Goal: Use online tool/utility: Utilize a website feature to perform a specific function

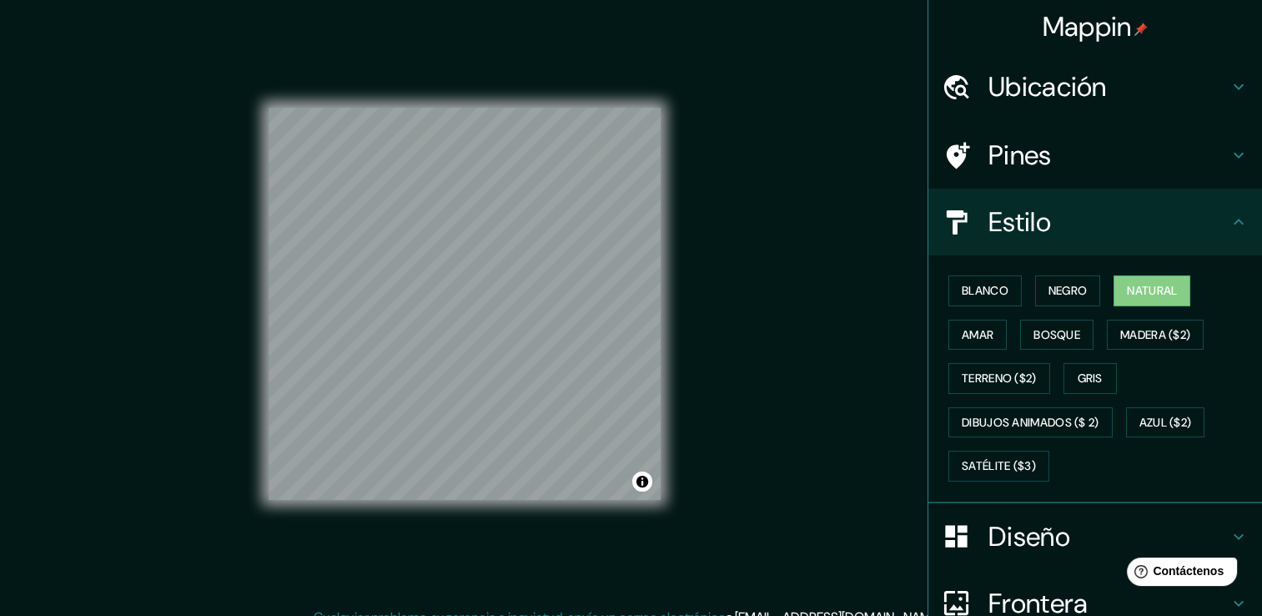
scroll to position [156, 0]
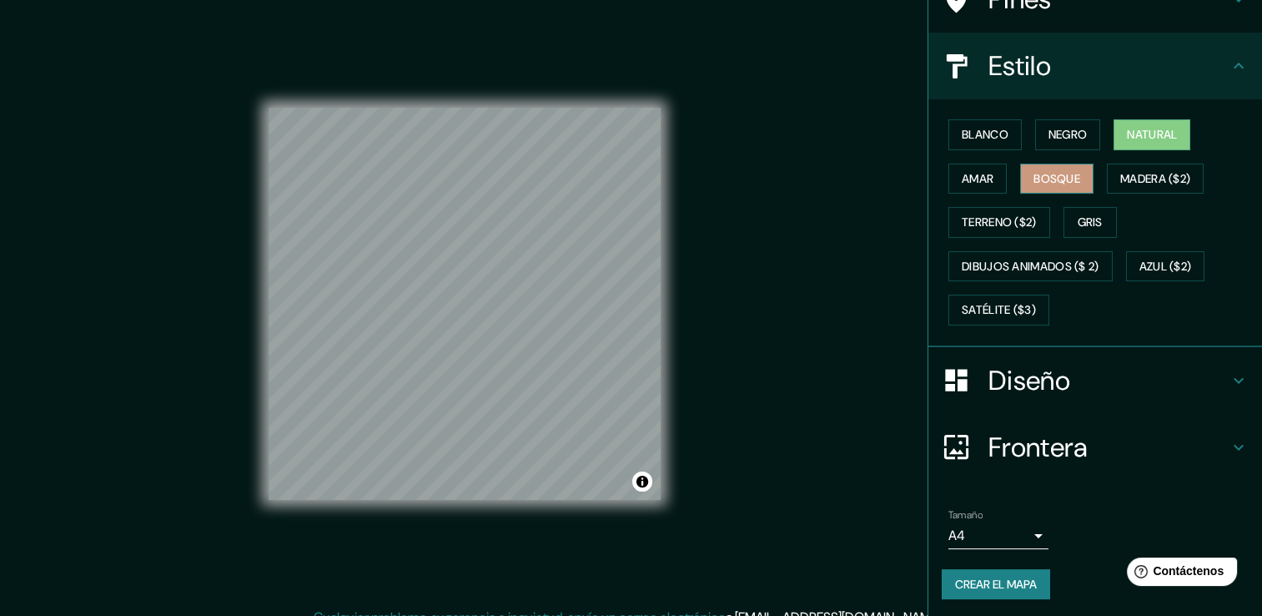
click at [1053, 181] on font "Bosque" at bounding box center [1057, 178] width 47 height 21
click at [962, 138] on font "Blanco" at bounding box center [985, 134] width 47 height 21
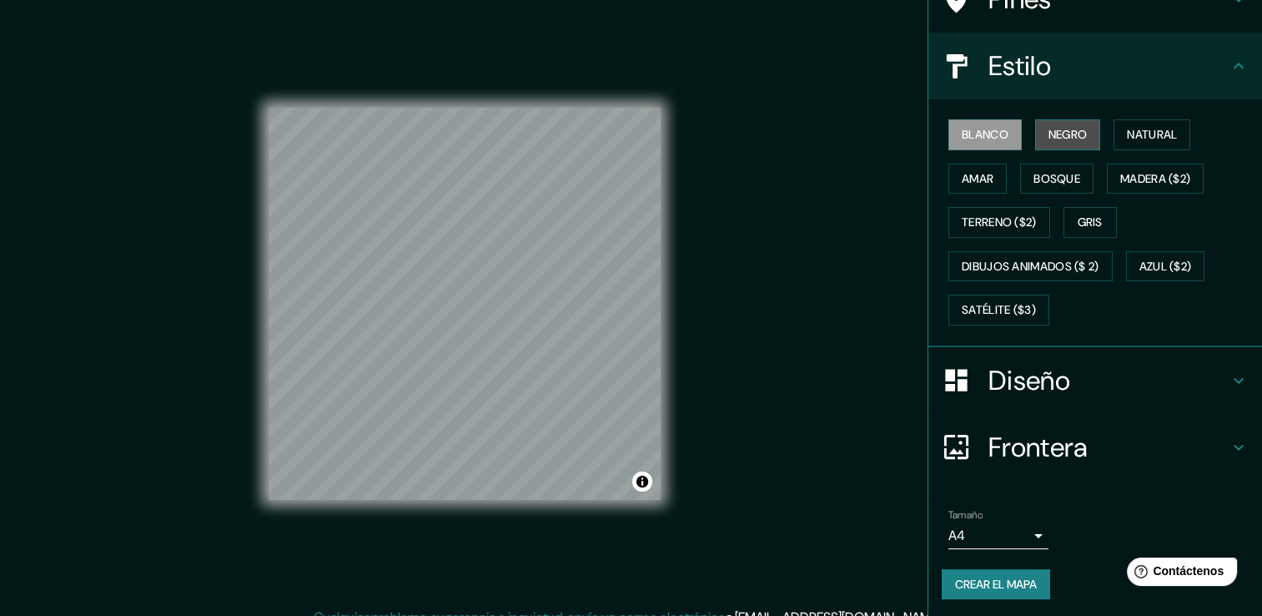
click at [1059, 134] on font "Negro" at bounding box center [1068, 134] width 39 height 21
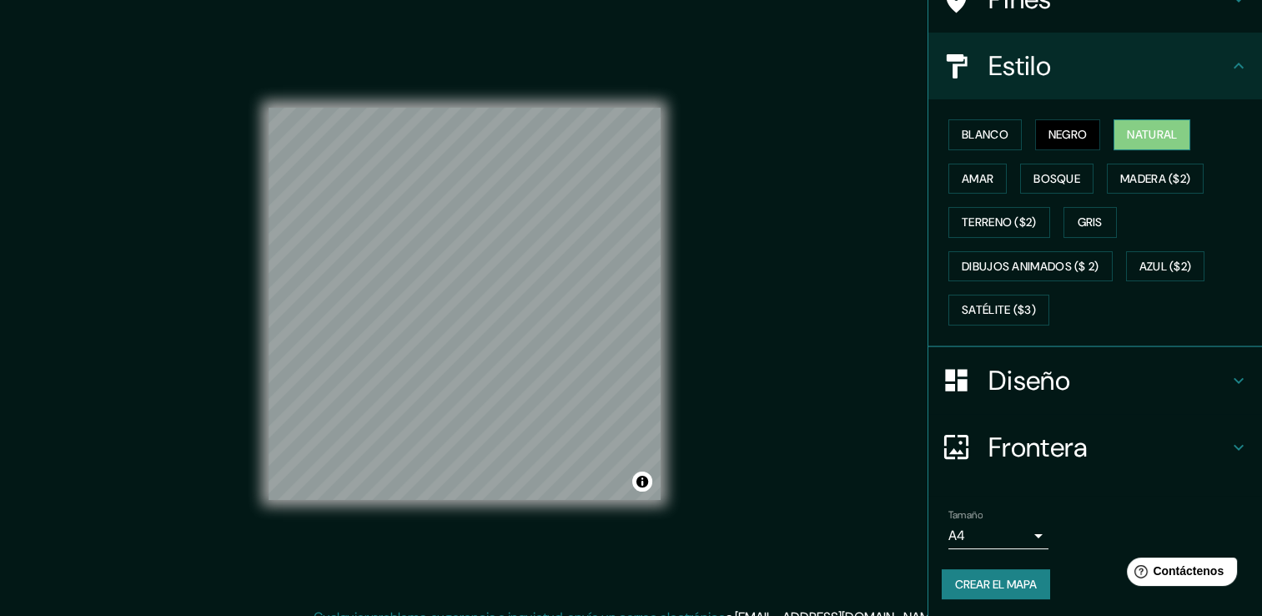
click at [1138, 129] on font "Natural" at bounding box center [1152, 134] width 50 height 21
click at [971, 184] on font "Amar" at bounding box center [978, 178] width 32 height 21
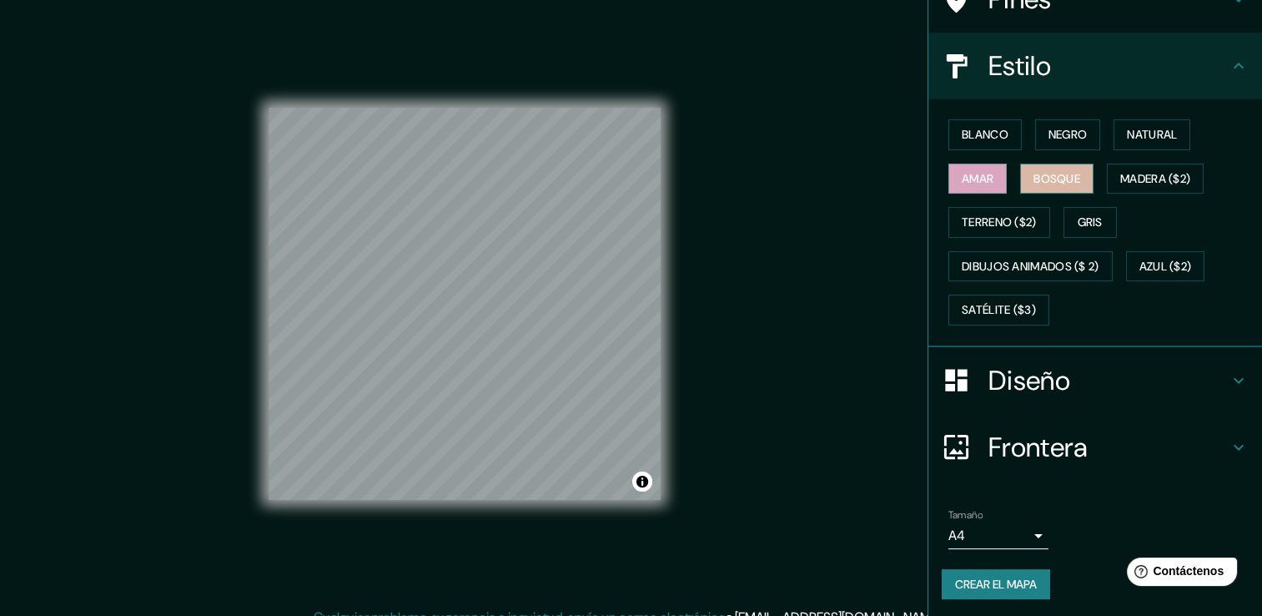
click at [1048, 187] on font "Bosque" at bounding box center [1057, 178] width 47 height 21
click at [1079, 218] on font "Gris" at bounding box center [1090, 222] width 25 height 21
click at [1229, 377] on icon at bounding box center [1239, 380] width 20 height 20
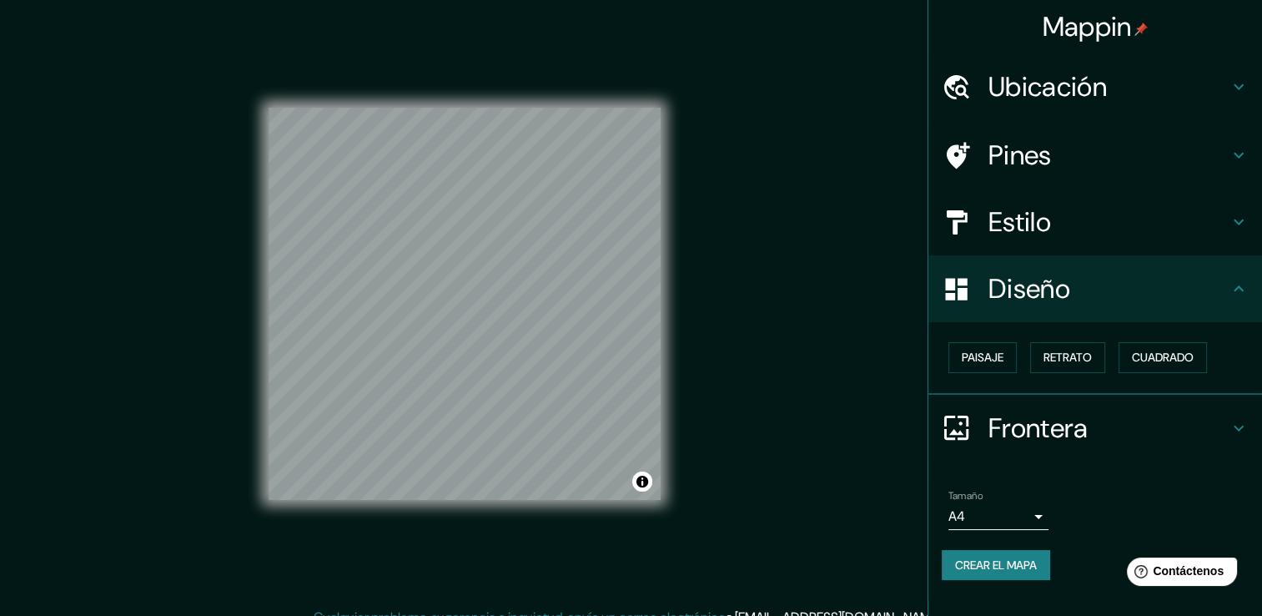
click at [1220, 302] on h4 "Diseño" at bounding box center [1108, 288] width 240 height 33
click at [1064, 158] on h4 "Pines" at bounding box center [1108, 154] width 240 height 33
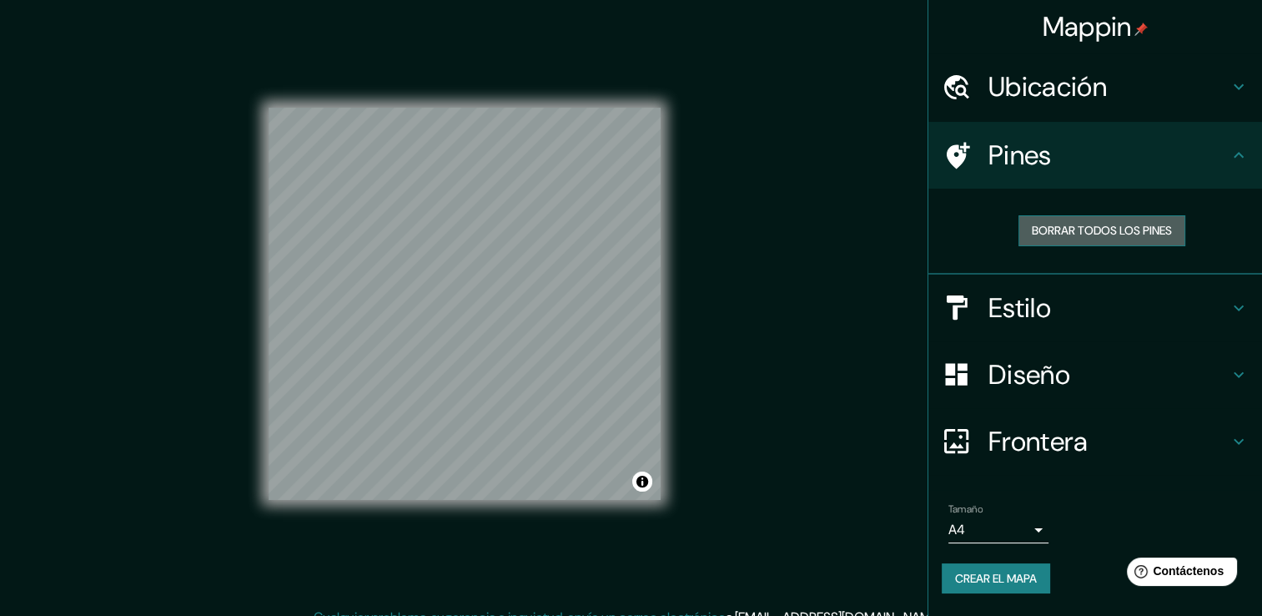
click at [1099, 238] on font "Borrar todos los pines" at bounding box center [1102, 230] width 140 height 21
click at [1167, 164] on h4 "Pines" at bounding box center [1108, 154] width 240 height 33
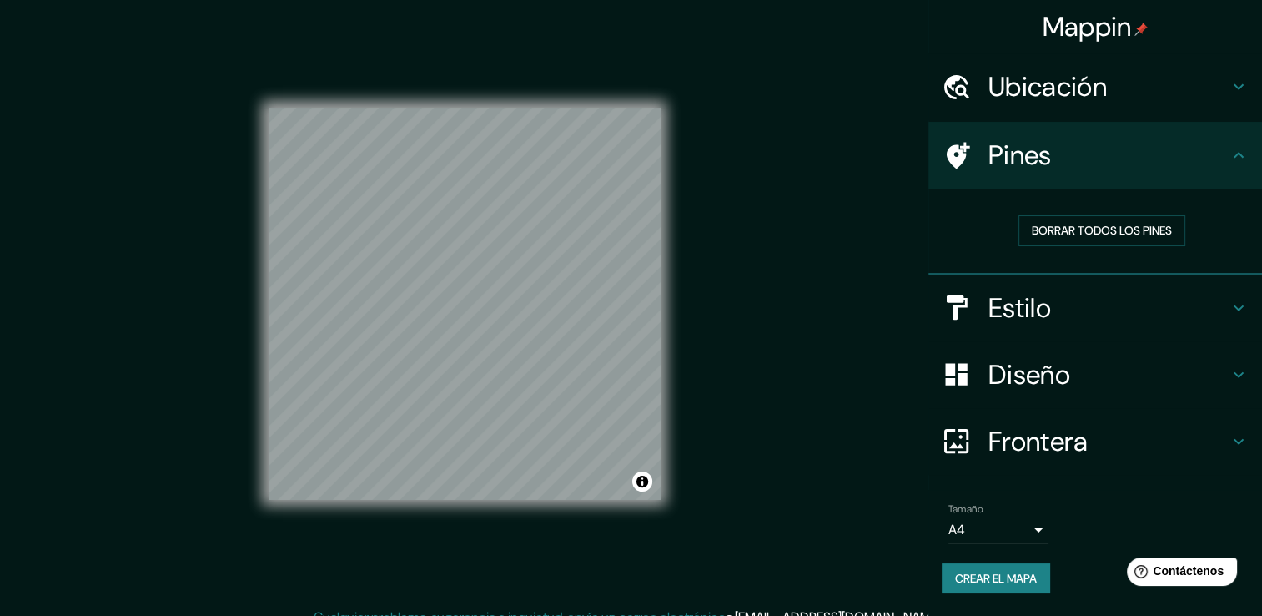
click at [1167, 164] on h4 "Pines" at bounding box center [1108, 154] width 240 height 33
click at [1159, 93] on h4 "Ubicación" at bounding box center [1108, 86] width 240 height 33
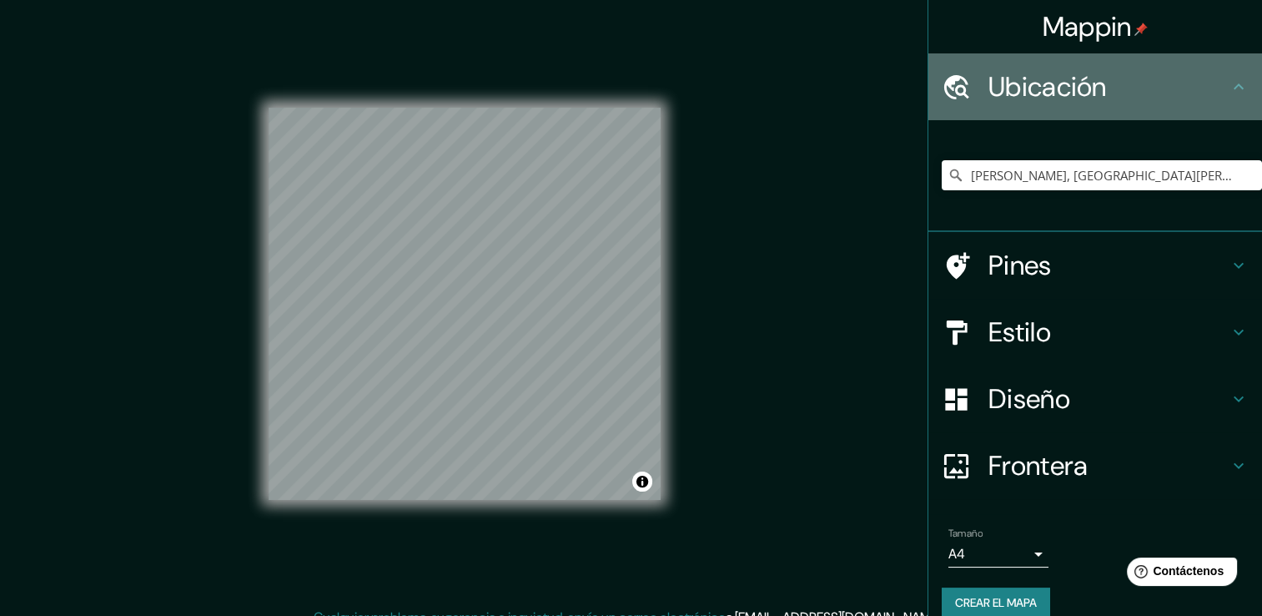
click at [1159, 93] on h4 "Ubicación" at bounding box center [1108, 86] width 240 height 33
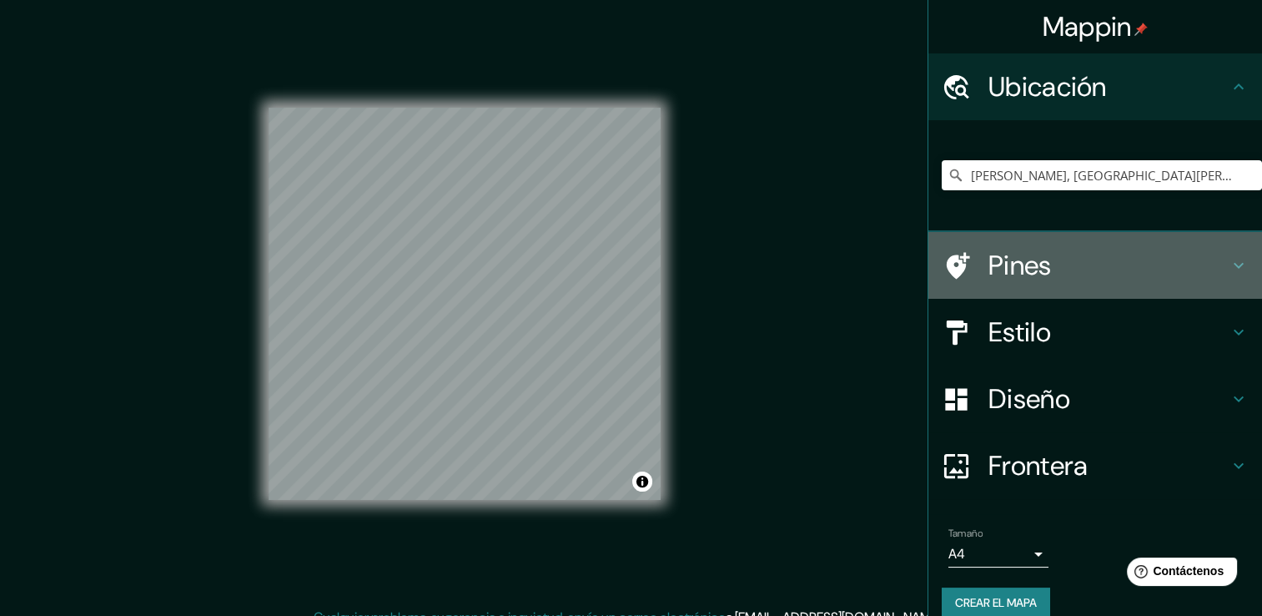
click at [1111, 284] on div "Pines" at bounding box center [1095, 265] width 334 height 67
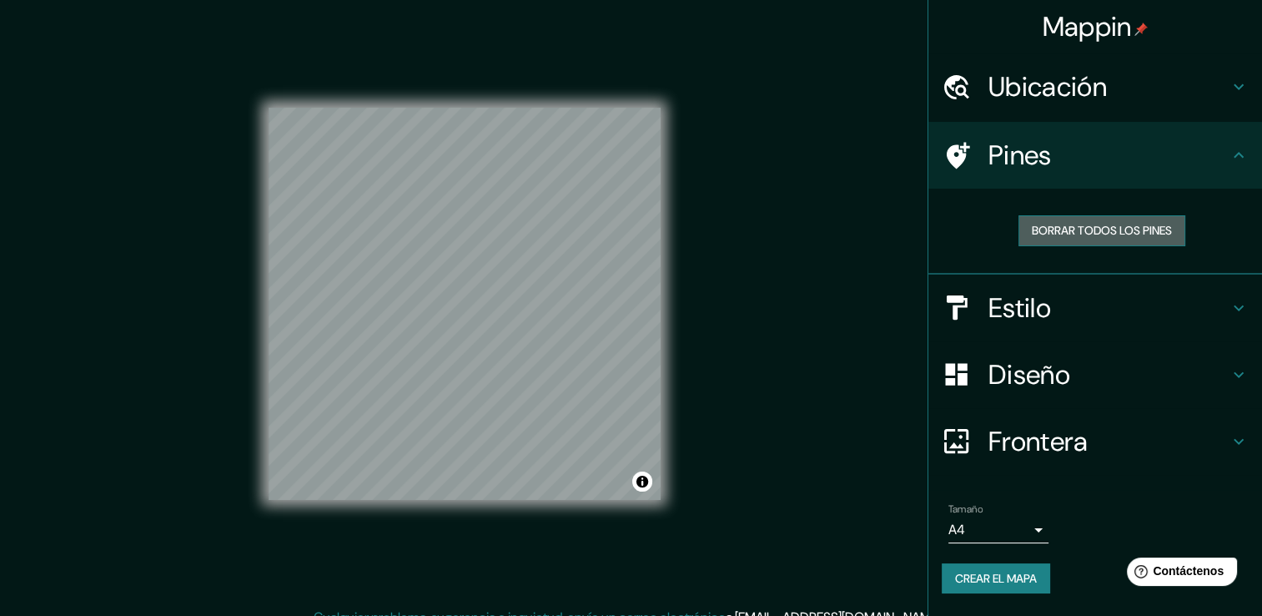
click at [1094, 242] on button "Borrar todos los pines" at bounding box center [1101, 230] width 167 height 31
click at [1064, 229] on font "Borrar todos los pines" at bounding box center [1102, 230] width 140 height 21
click at [1126, 147] on h4 "Pines" at bounding box center [1108, 154] width 240 height 33
click at [1075, 309] on h4 "Estilo" at bounding box center [1108, 307] width 240 height 33
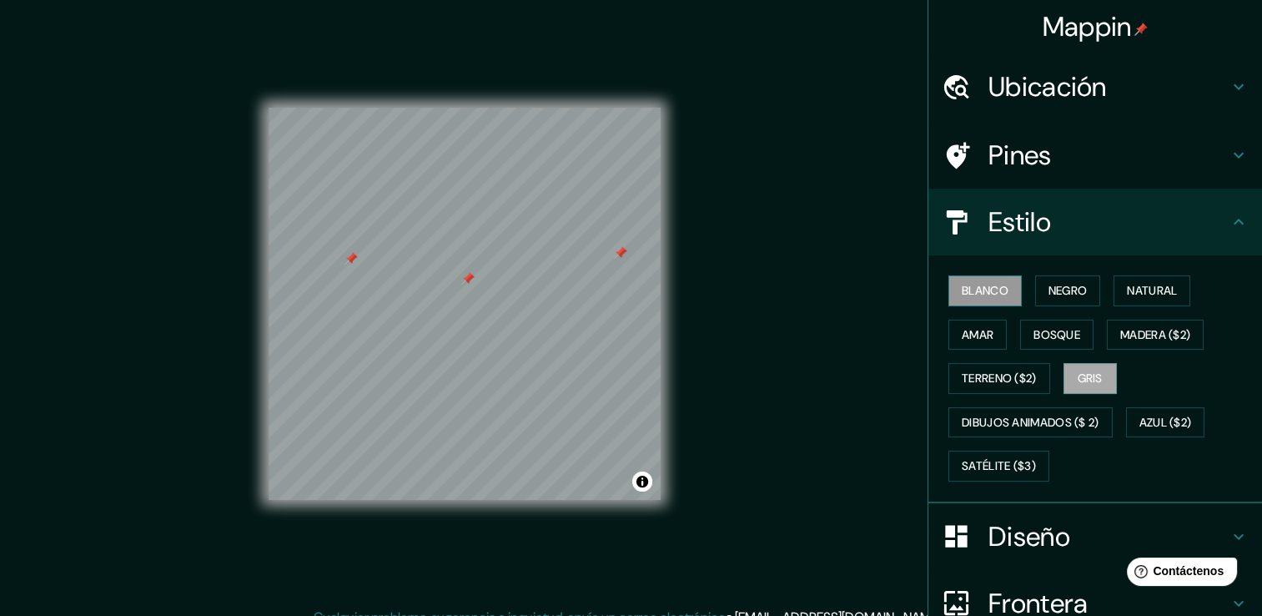
click at [973, 292] on font "Blanco" at bounding box center [985, 290] width 47 height 21
click at [1049, 285] on font "Negro" at bounding box center [1068, 290] width 39 height 21
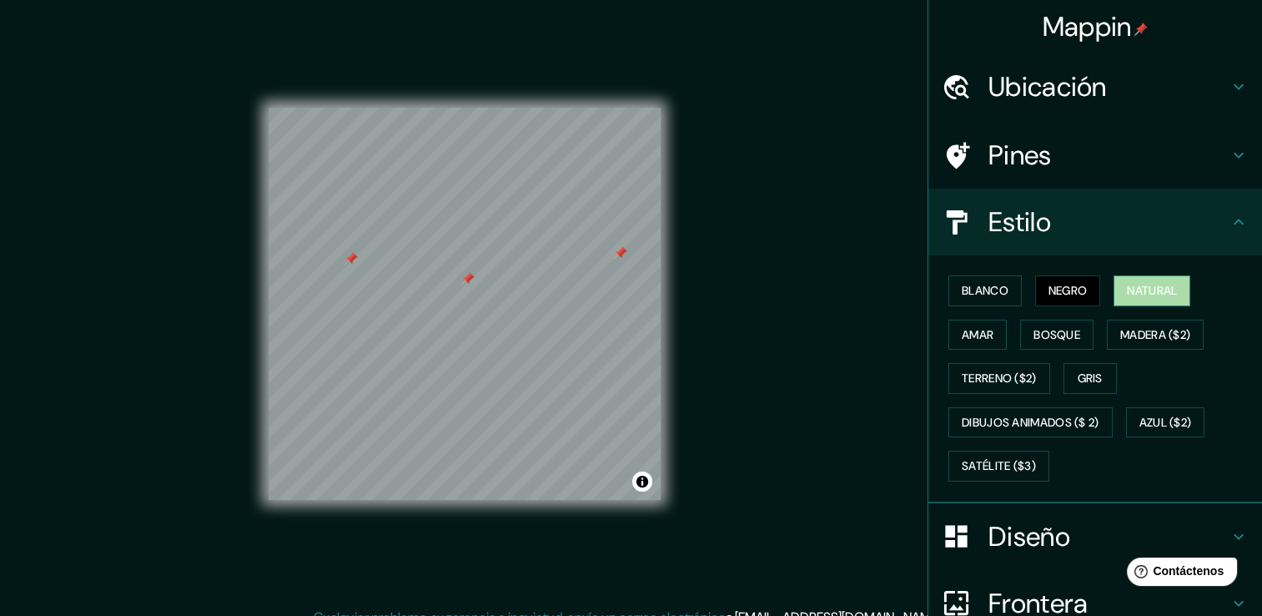
click at [1151, 290] on font "Natural" at bounding box center [1152, 290] width 50 height 21
click at [976, 345] on button "Amar" at bounding box center [977, 334] width 58 height 31
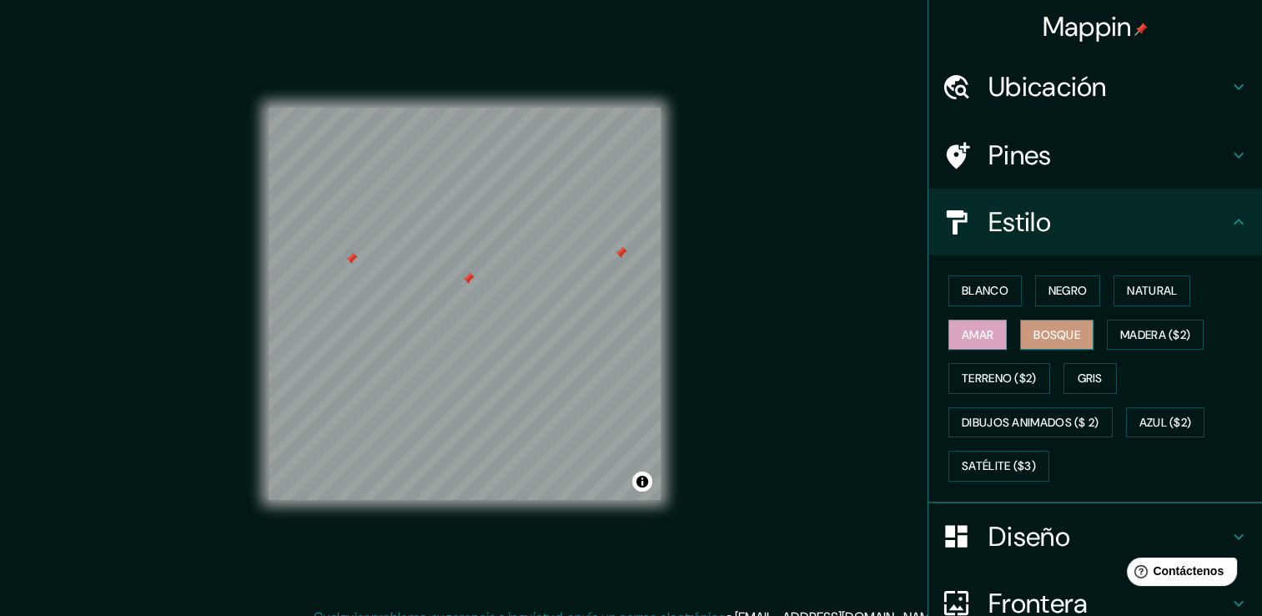
click at [1041, 325] on font "Bosque" at bounding box center [1057, 334] width 47 height 21
click at [621, 252] on div at bounding box center [620, 252] width 13 height 13
click at [351, 255] on div at bounding box center [351, 258] width 13 height 13
click at [360, 236] on div at bounding box center [357, 235] width 13 height 13
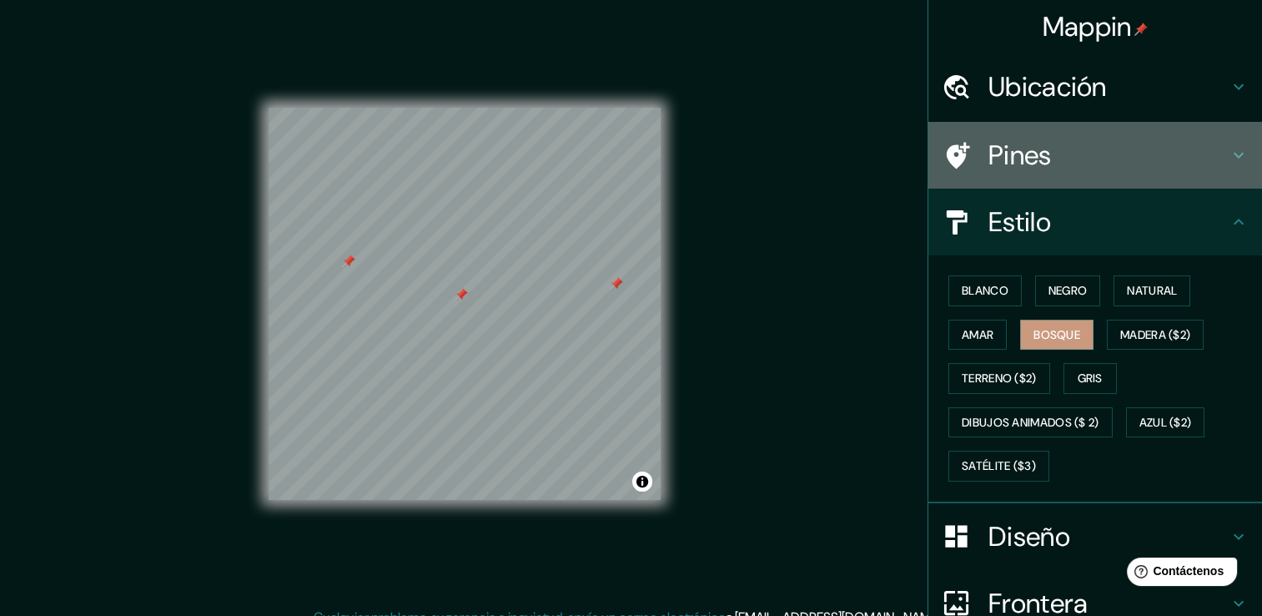
click at [967, 160] on div at bounding box center [965, 155] width 47 height 29
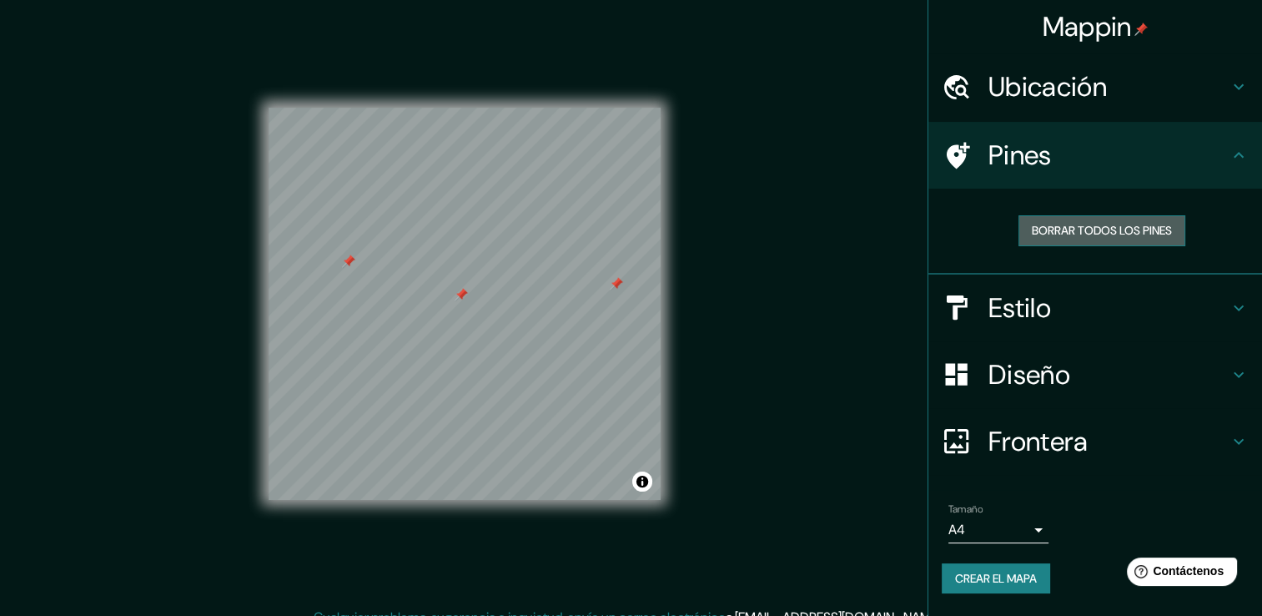
click at [1071, 237] on font "Borrar todos los pines" at bounding box center [1102, 230] width 140 height 21
click at [1018, 318] on h4 "Estilo" at bounding box center [1108, 307] width 240 height 33
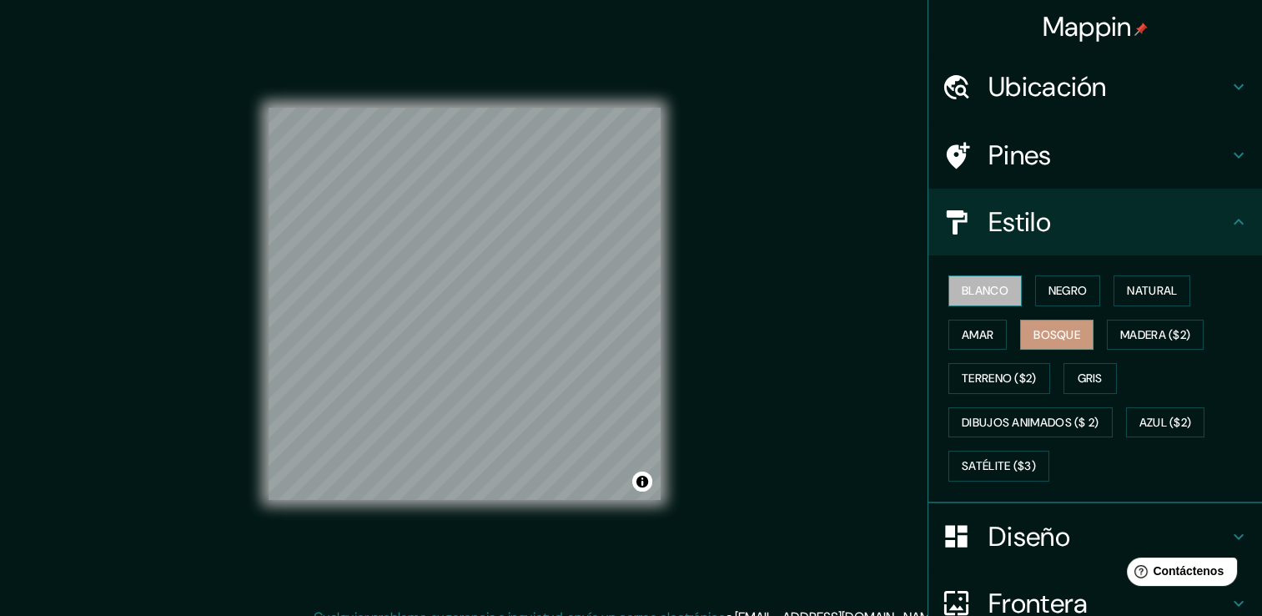
click at [974, 298] on font "Blanco" at bounding box center [985, 290] width 47 height 21
click at [1049, 289] on font "Negro" at bounding box center [1068, 290] width 39 height 21
click at [1059, 336] on font "Bosque" at bounding box center [1057, 334] width 47 height 21
click at [971, 339] on font "Amar" at bounding box center [978, 334] width 32 height 21
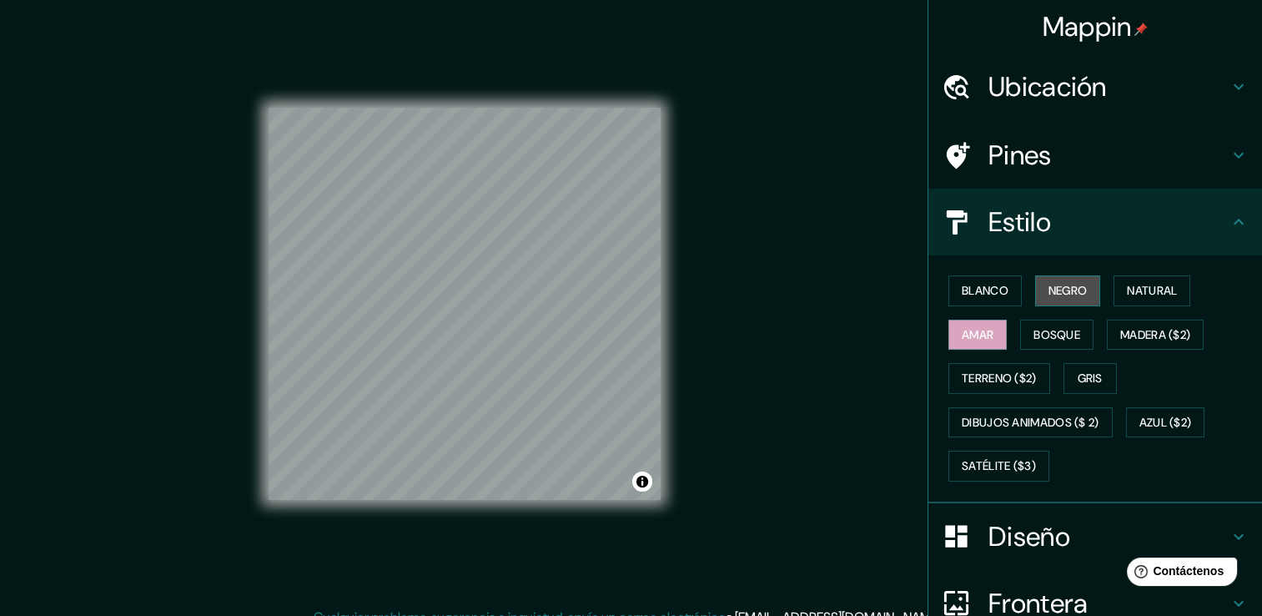
click at [1065, 286] on font "Negro" at bounding box center [1068, 290] width 39 height 21
click at [1144, 280] on font "Natural" at bounding box center [1152, 290] width 50 height 21
click at [977, 334] on font "Amar" at bounding box center [978, 334] width 32 height 21
click at [1046, 342] on font "Bosque" at bounding box center [1057, 334] width 47 height 21
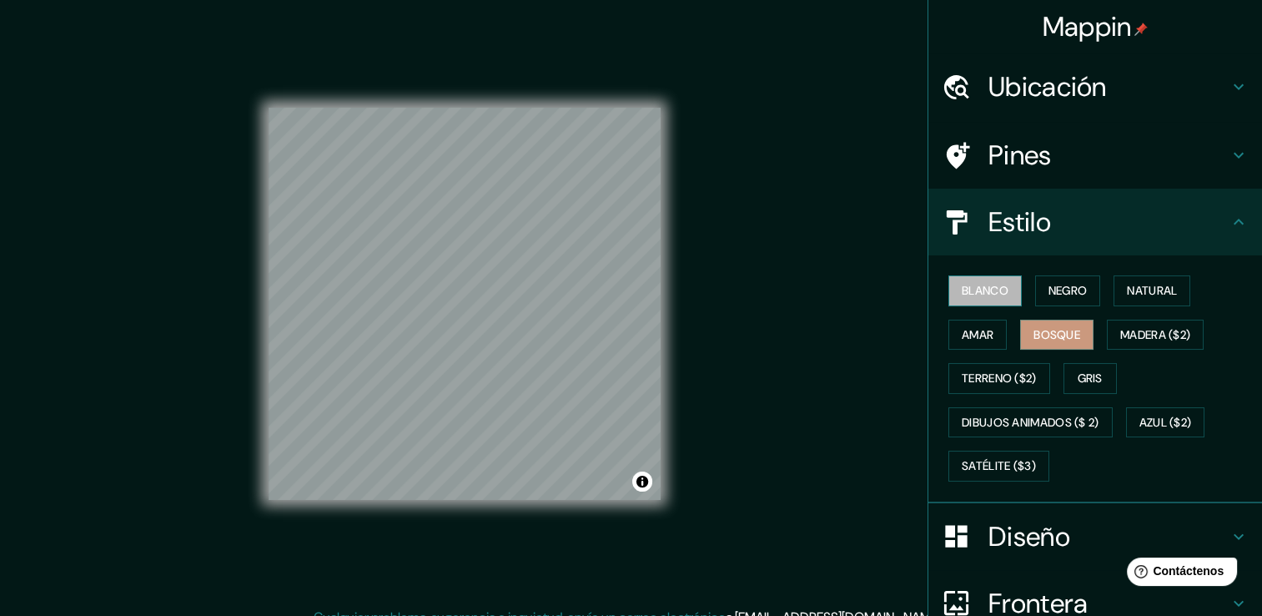
click at [990, 286] on font "Blanco" at bounding box center [985, 290] width 47 height 21
click at [1044, 328] on font "Bosque" at bounding box center [1057, 334] width 47 height 21
